Goal: Navigation & Orientation: Find specific page/section

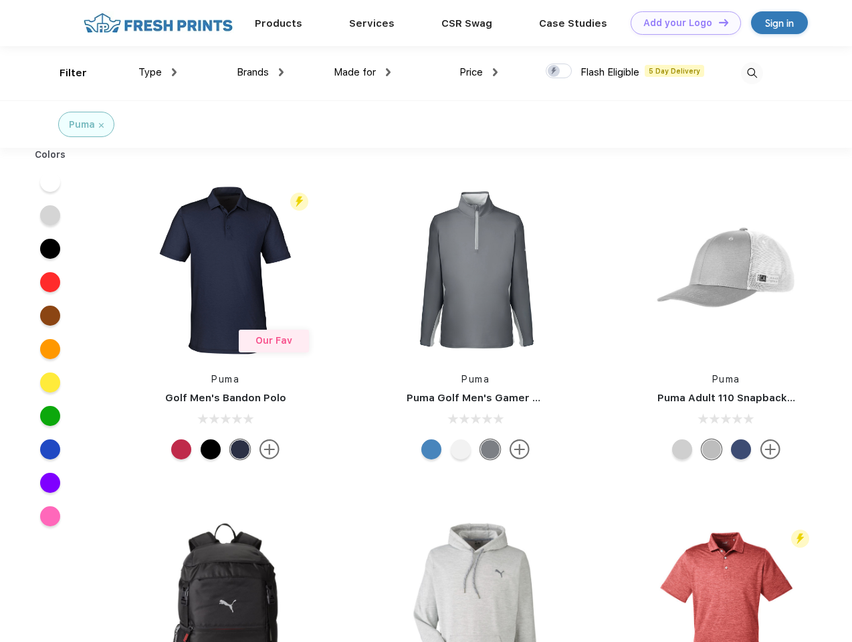
scroll to position [1, 0]
click at [681, 23] on link "Add your Logo Design Tool" at bounding box center [686, 22] width 110 height 23
click at [0, 0] on div "Design Tool" at bounding box center [0, 0] width 0 height 0
click at [717, 22] on link "Add your Logo Design Tool" at bounding box center [686, 22] width 110 height 23
click at [64, 73] on div "Filter" at bounding box center [73, 73] width 27 height 15
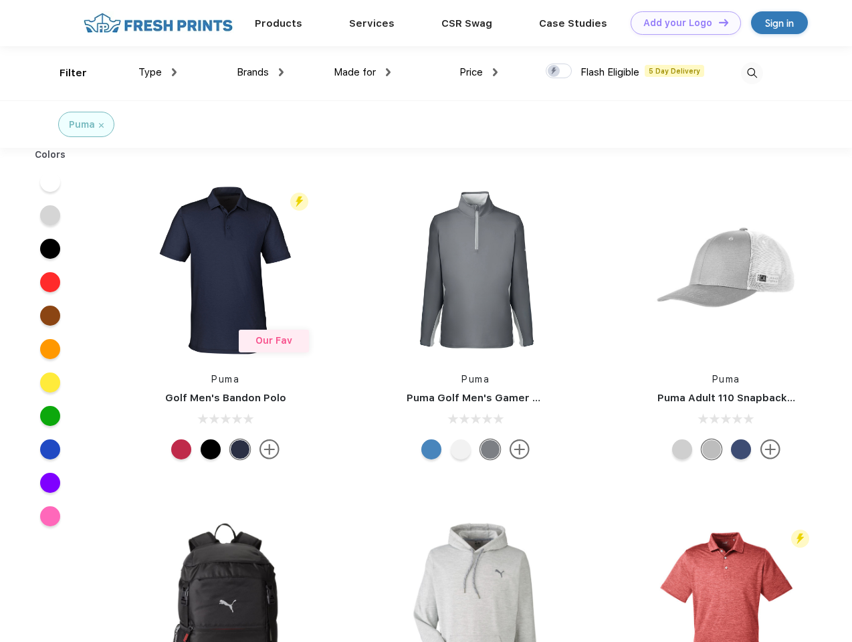
click at [158, 72] on span "Type" at bounding box center [149, 72] width 23 height 12
click at [260, 72] on span "Brands" at bounding box center [253, 72] width 32 height 12
click at [362, 72] on span "Made for" at bounding box center [355, 72] width 42 height 12
click at [479, 72] on span "Price" at bounding box center [470, 72] width 23 height 12
click at [559, 72] on div at bounding box center [559, 71] width 26 height 15
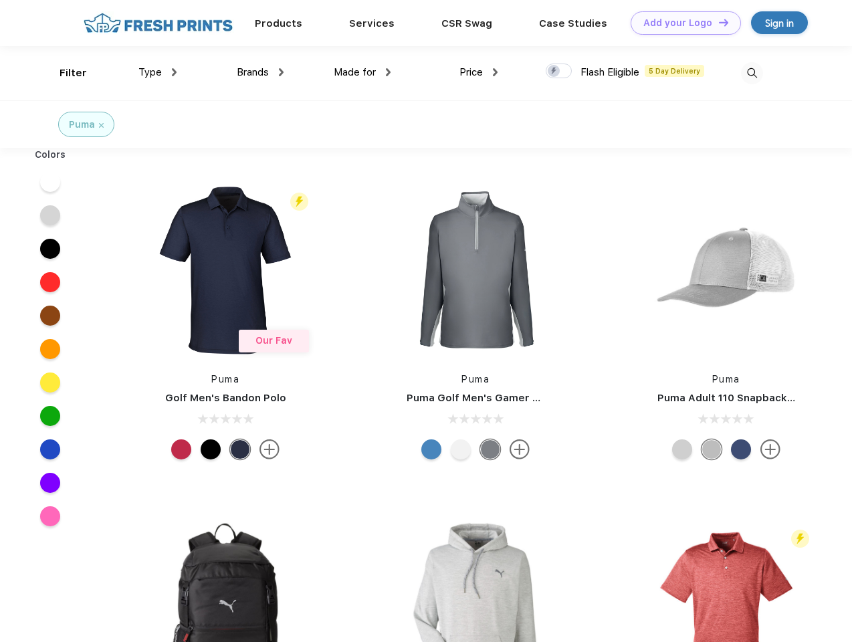
click at [554, 72] on input "checkbox" at bounding box center [550, 67] width 9 height 9
click at [752, 73] on img at bounding box center [752, 73] width 22 height 22
